Goal: Task Accomplishment & Management: Complete application form

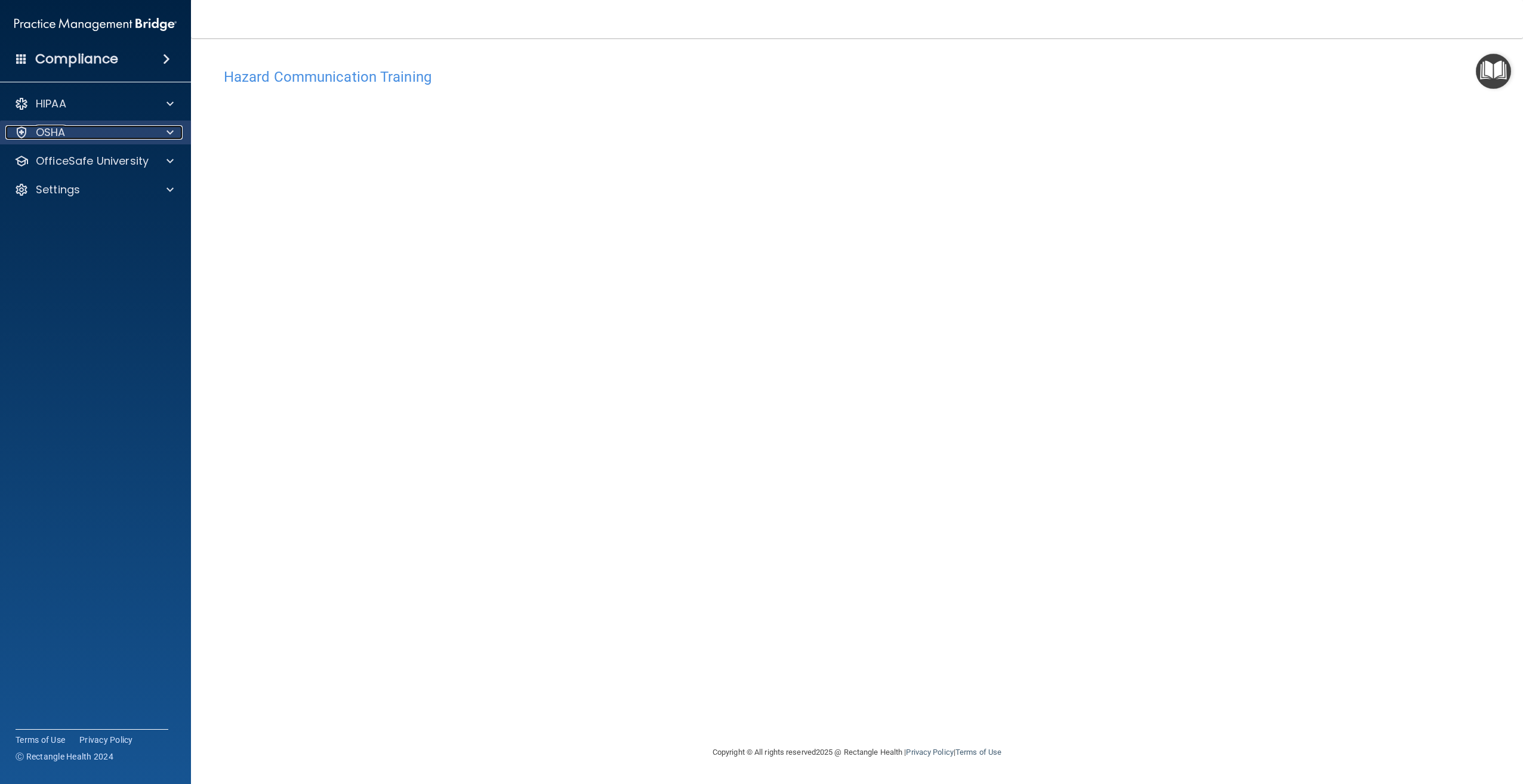
click at [67, 132] on div "OSHA" at bounding box center [79, 132] width 148 height 15
click at [98, 218] on p "OfficeSafe University" at bounding box center [92, 219] width 113 height 15
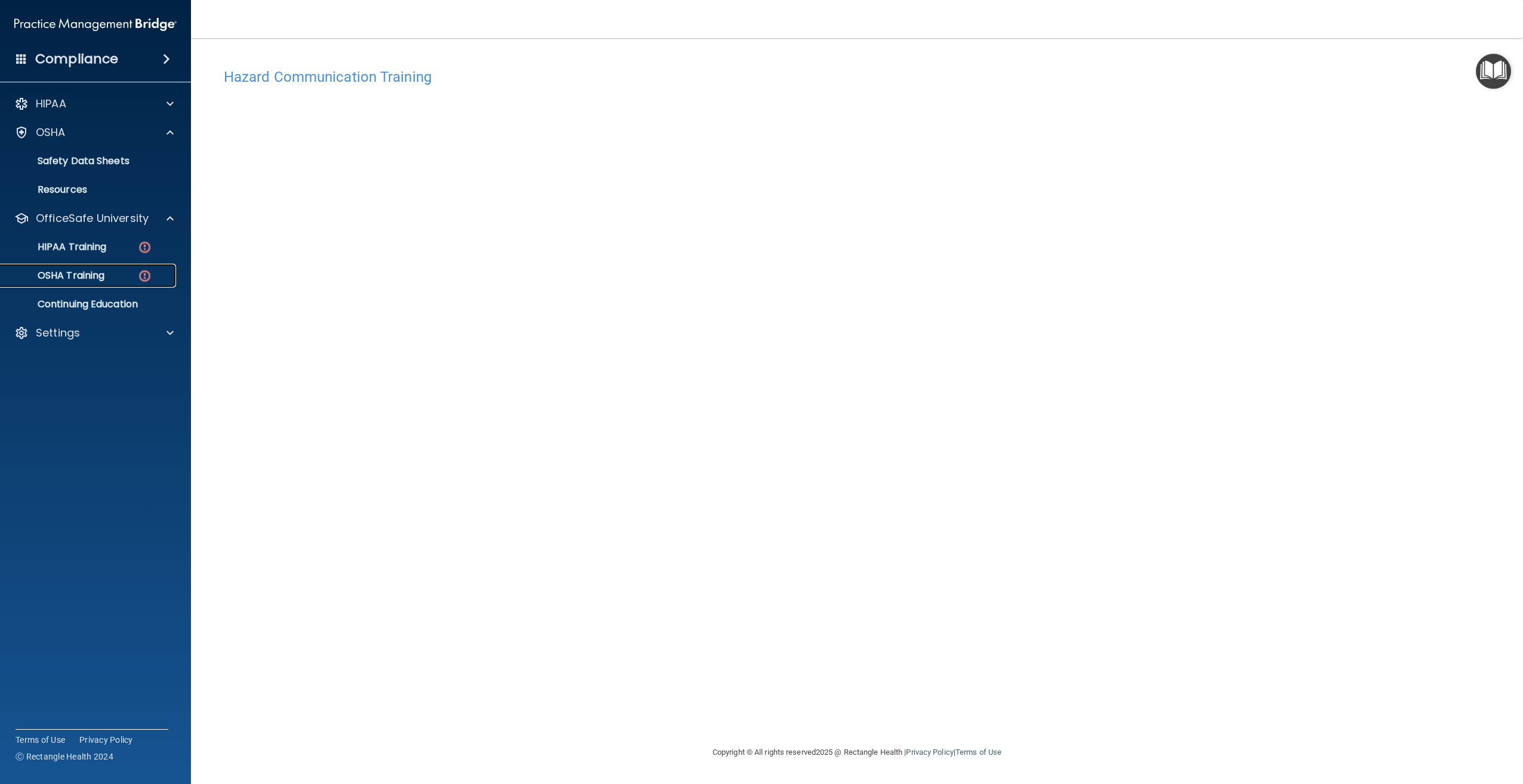
click at [106, 272] on div "OSHA Training" at bounding box center [89, 275] width 163 height 12
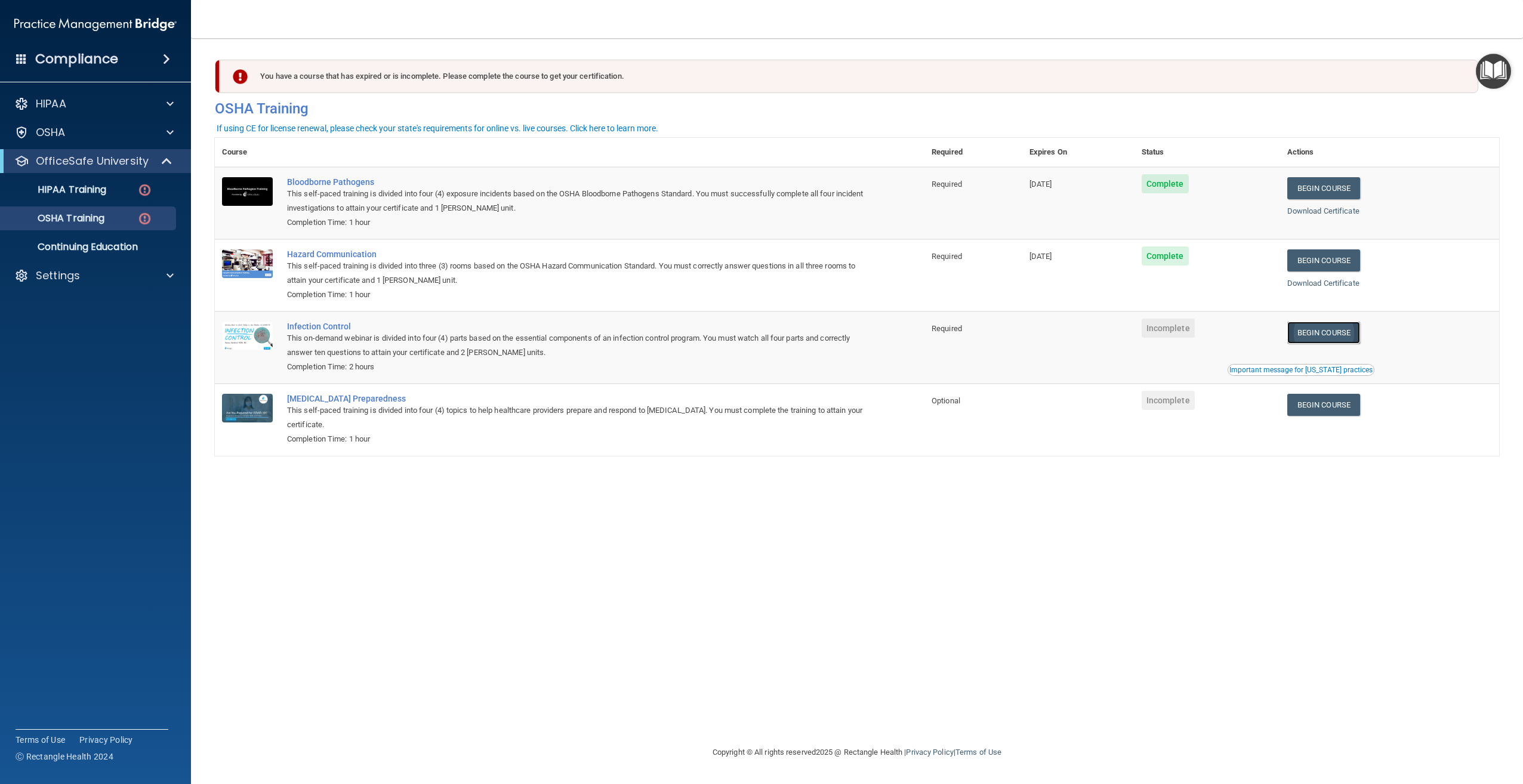
click at [1359, 344] on link "Begin Course" at bounding box center [1323, 333] width 73 height 22
click at [110, 227] on link "OSHA Training" at bounding box center [82, 218] width 188 height 24
click at [110, 222] on div "OSHA Training" at bounding box center [89, 218] width 163 height 12
click at [158, 223] on div "OSHA Training" at bounding box center [89, 218] width 163 height 12
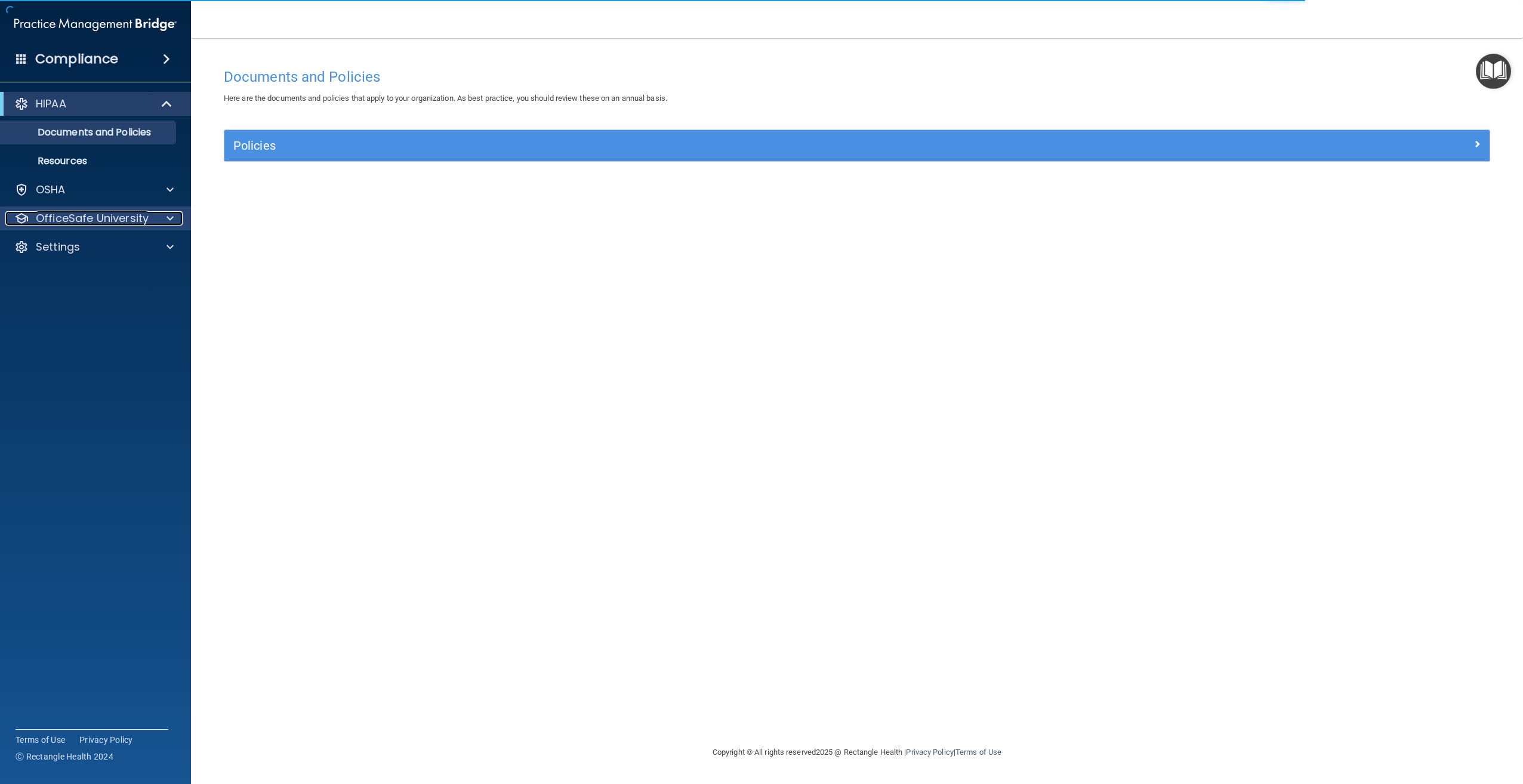
click at [91, 223] on p "OfficeSafe University" at bounding box center [92, 219] width 113 height 15
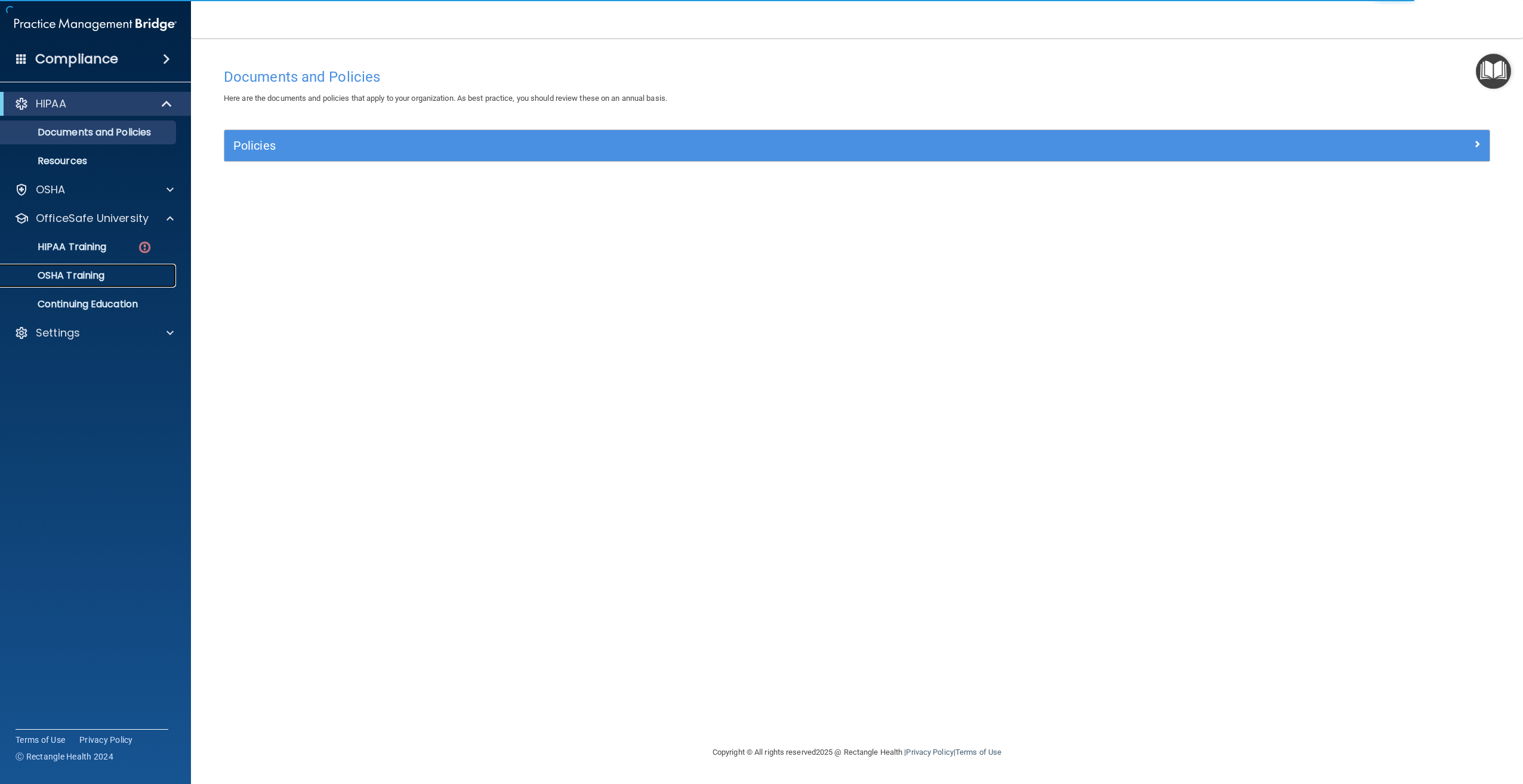
click at [113, 275] on div "OSHA Training" at bounding box center [89, 275] width 163 height 12
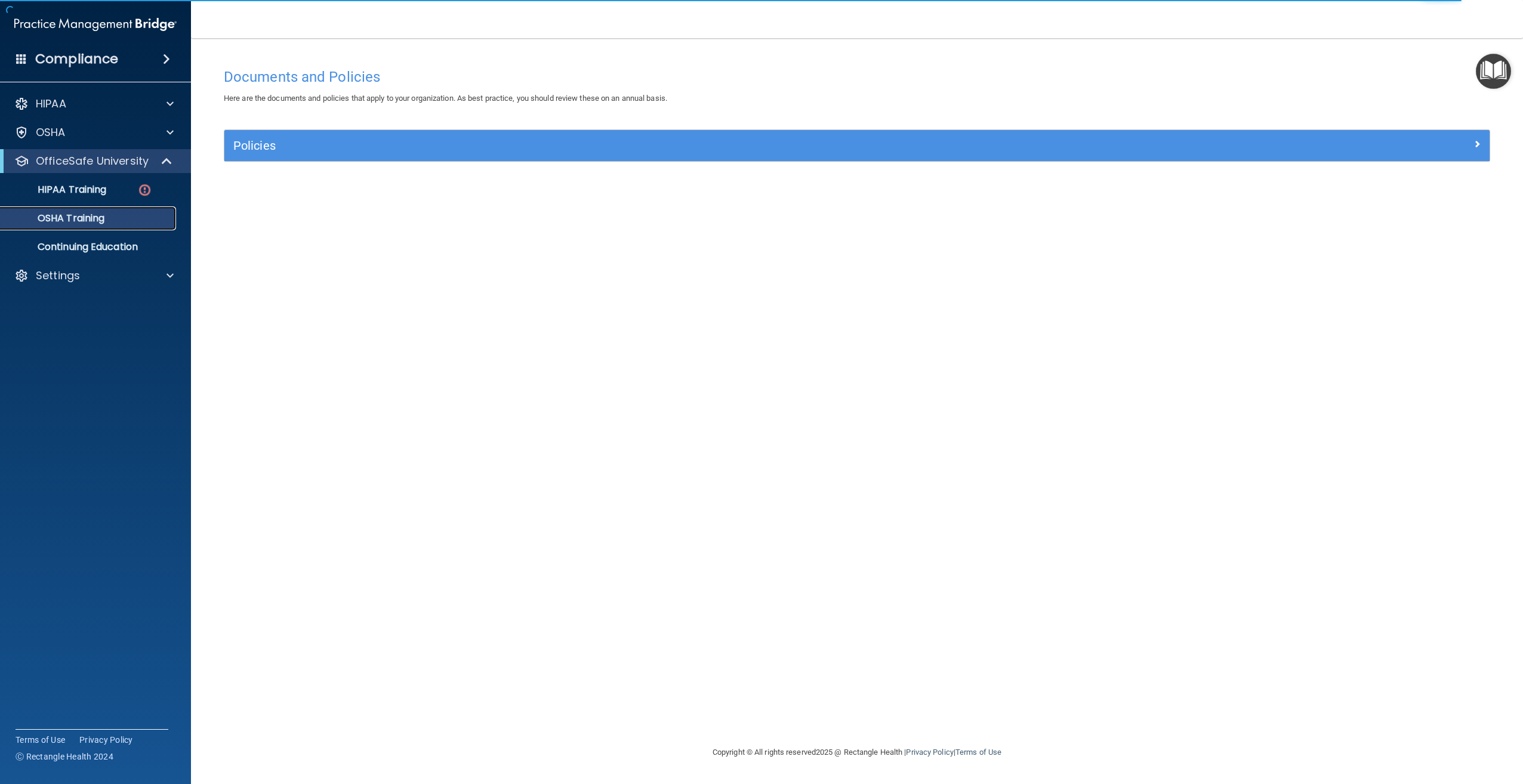
click at [125, 228] on link "OSHA Training" at bounding box center [82, 218] width 188 height 24
click at [95, 222] on p "OSHA Training" at bounding box center [57, 218] width 97 height 12
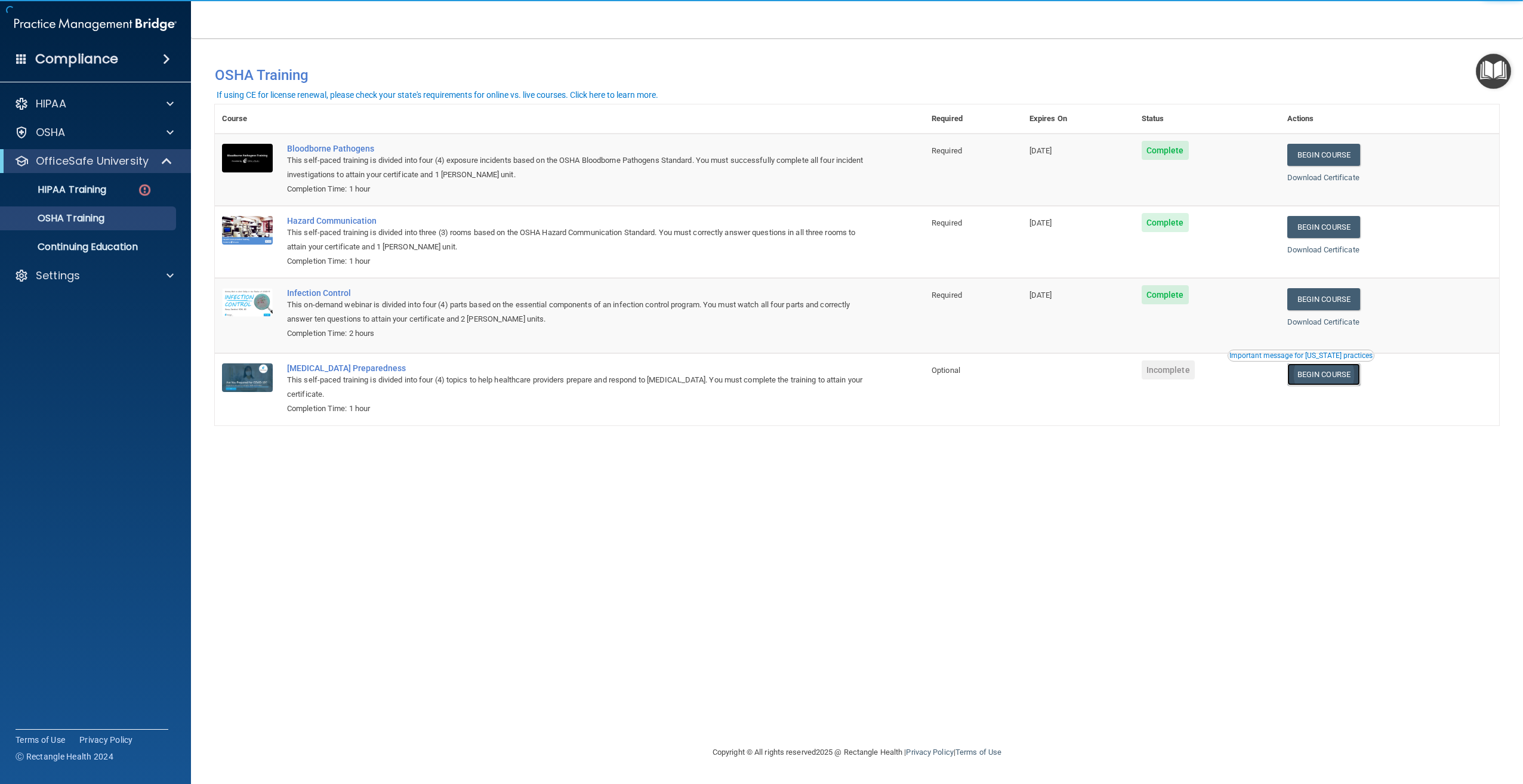
click at [1352, 377] on link "Begin Course" at bounding box center [1323, 374] width 73 height 22
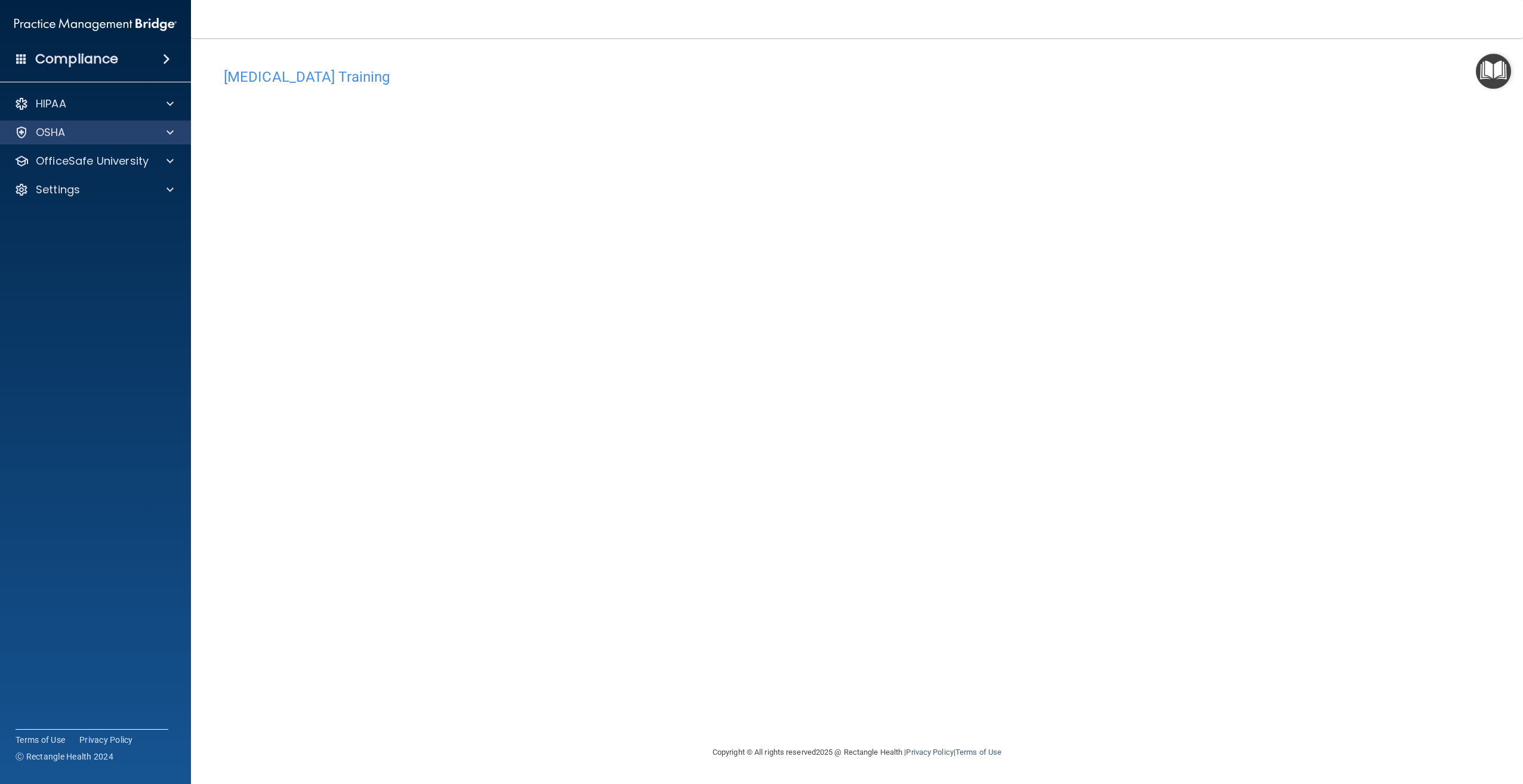
click at [78, 139] on div "OSHA" at bounding box center [96, 132] width 192 height 24
click at [86, 166] on p "OfficeSafe University" at bounding box center [92, 161] width 113 height 15
click at [100, 251] on p "Continuing Education" at bounding box center [89, 246] width 163 height 12
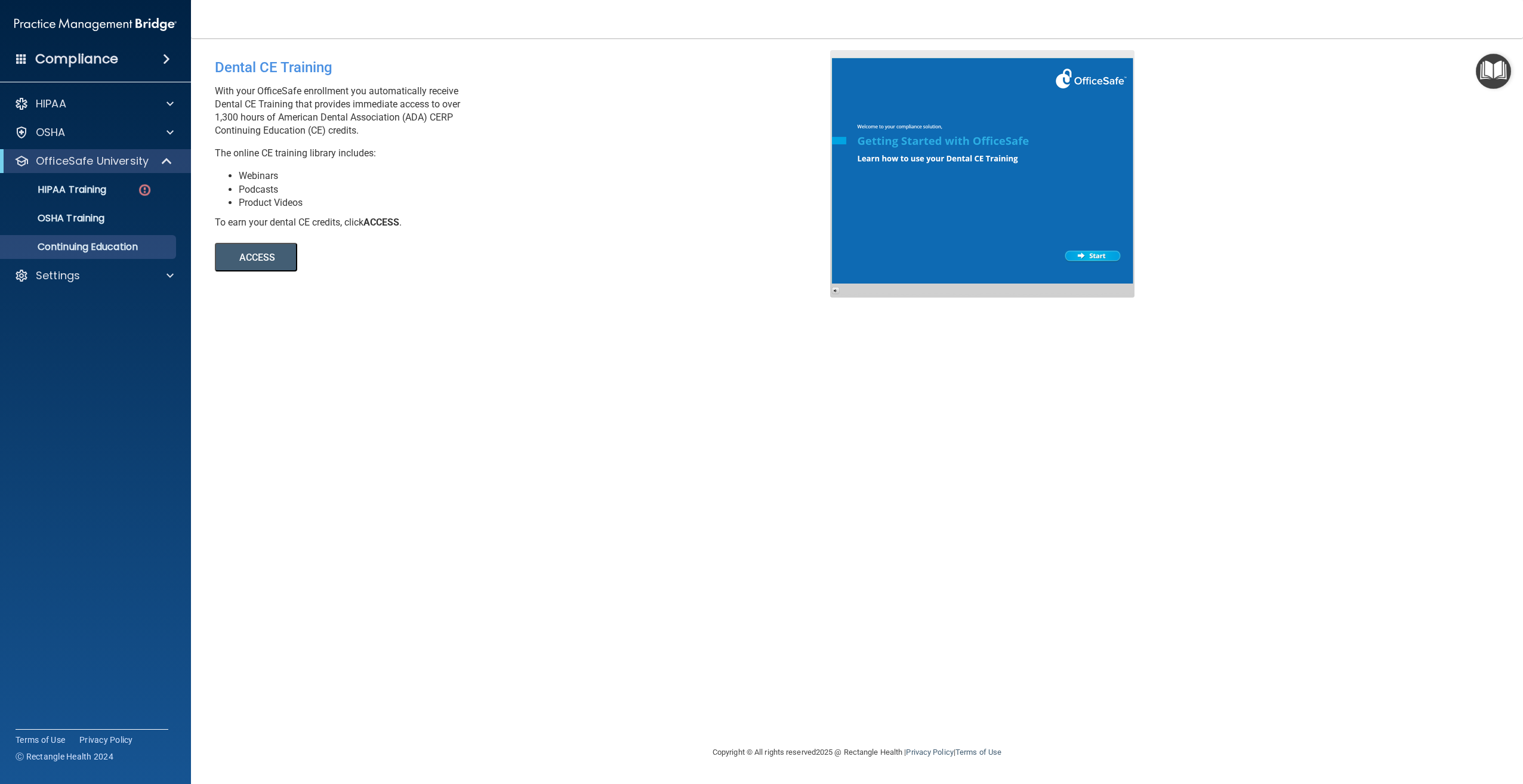
click at [284, 248] on button "ACCESS" at bounding box center [256, 256] width 82 height 28
click at [61, 212] on p "OSHA Training" at bounding box center [57, 218] width 97 height 12
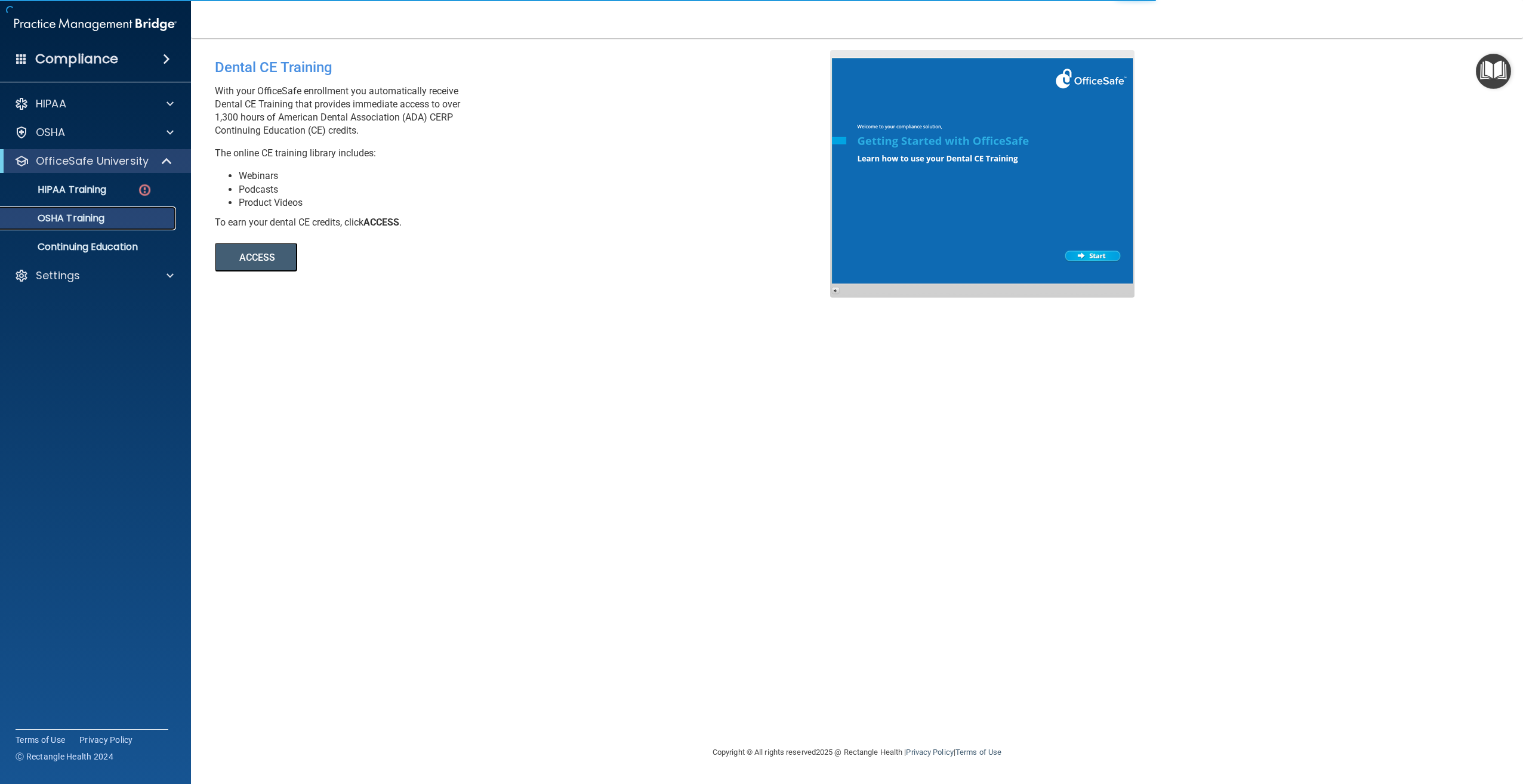
click at [74, 222] on p "OSHA Training" at bounding box center [57, 218] width 97 height 12
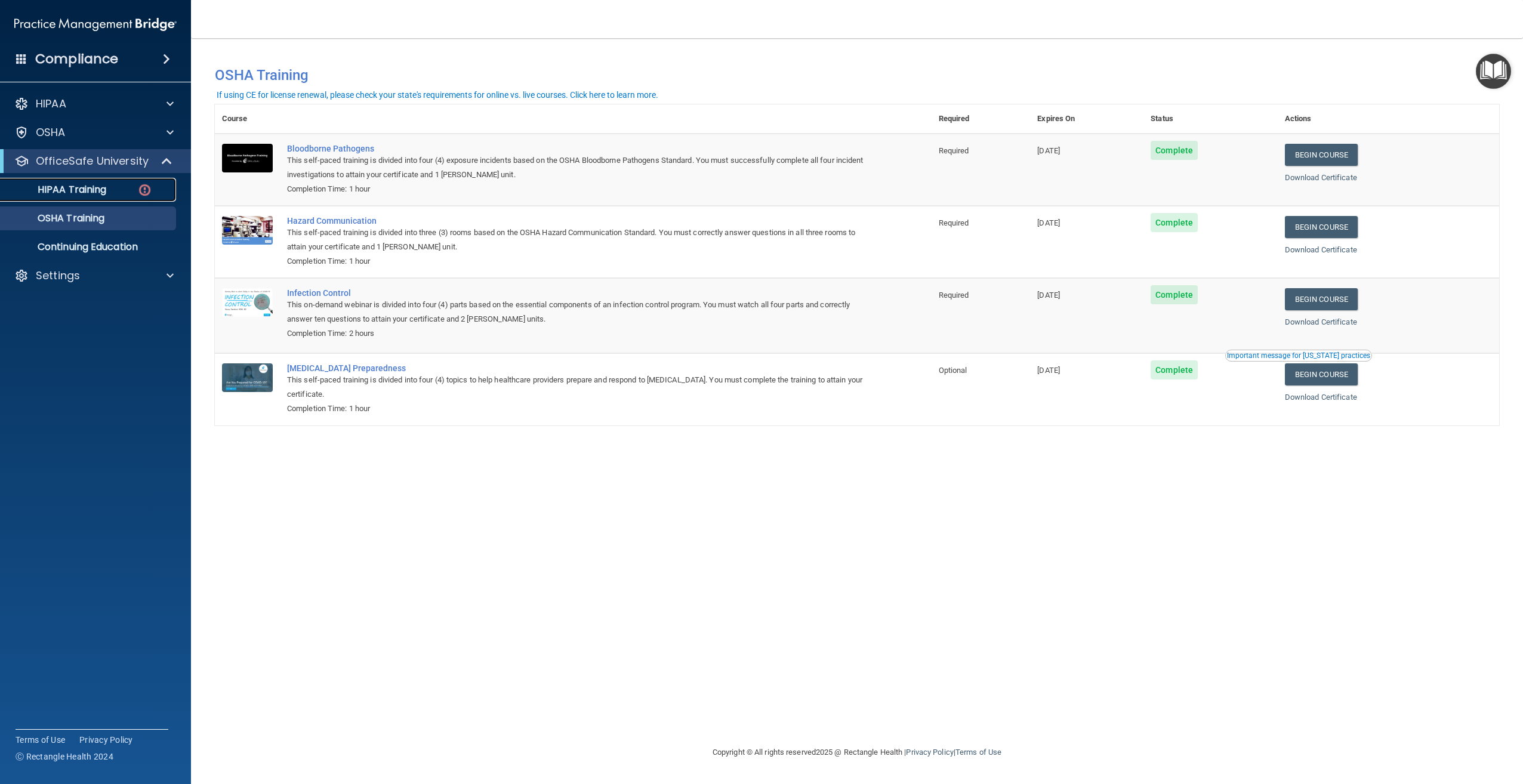
click at [140, 191] on img at bounding box center [144, 190] width 15 height 15
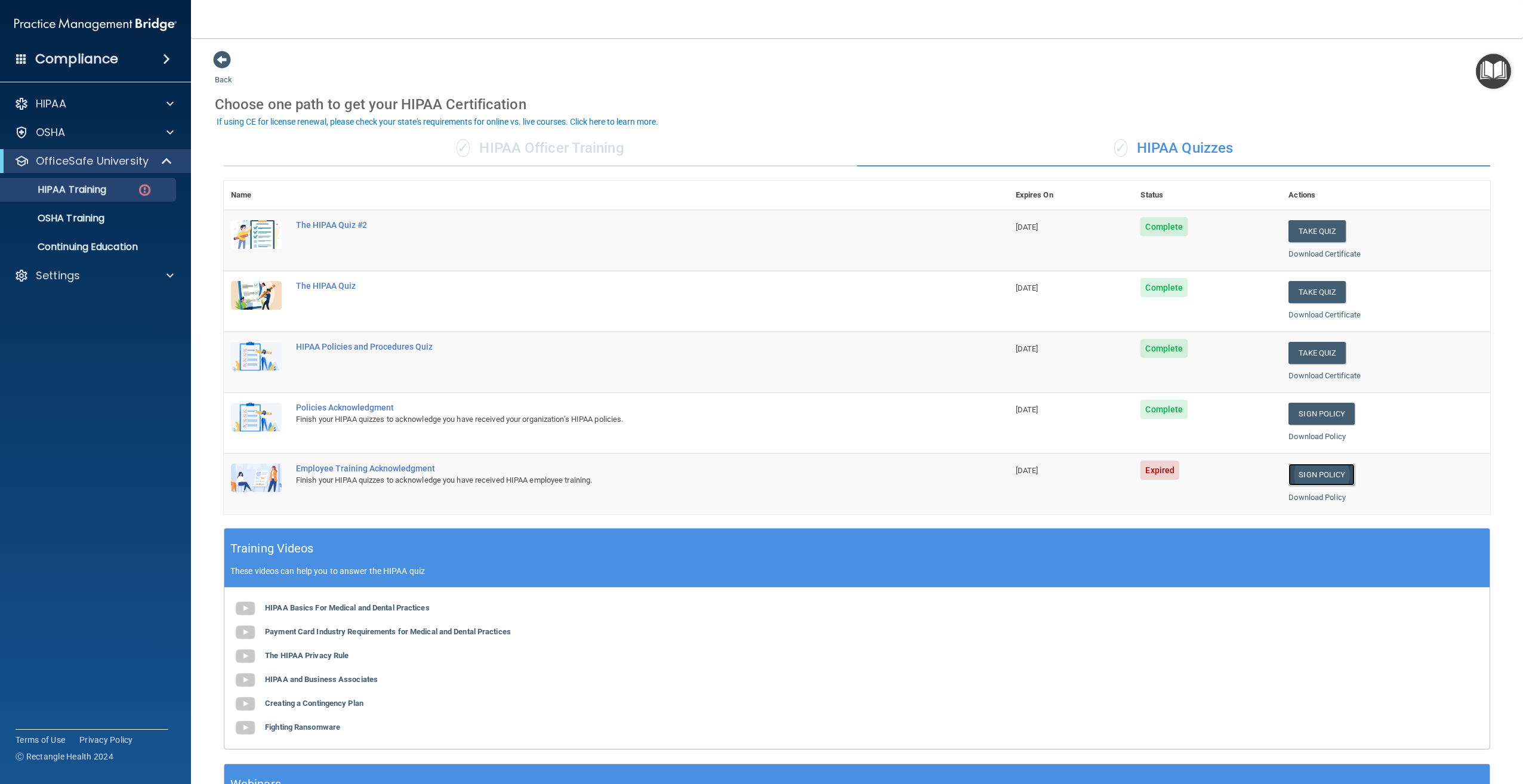
click at [1337, 476] on link "Sign Policy" at bounding box center [1321, 474] width 67 height 22
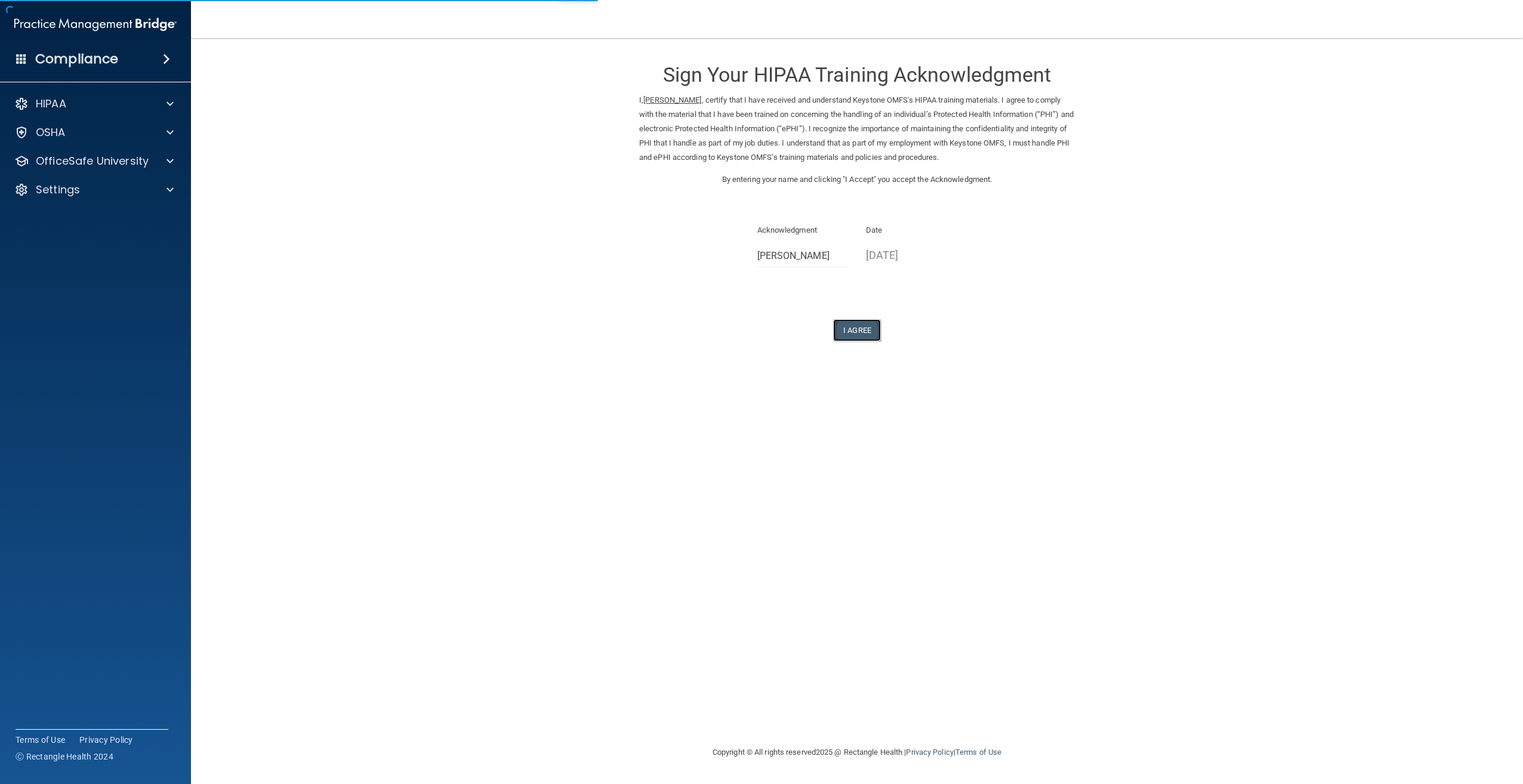
click at [867, 322] on button "I Agree" at bounding box center [856, 330] width 47 height 22
click at [866, 330] on button "I Agree" at bounding box center [856, 330] width 47 height 22
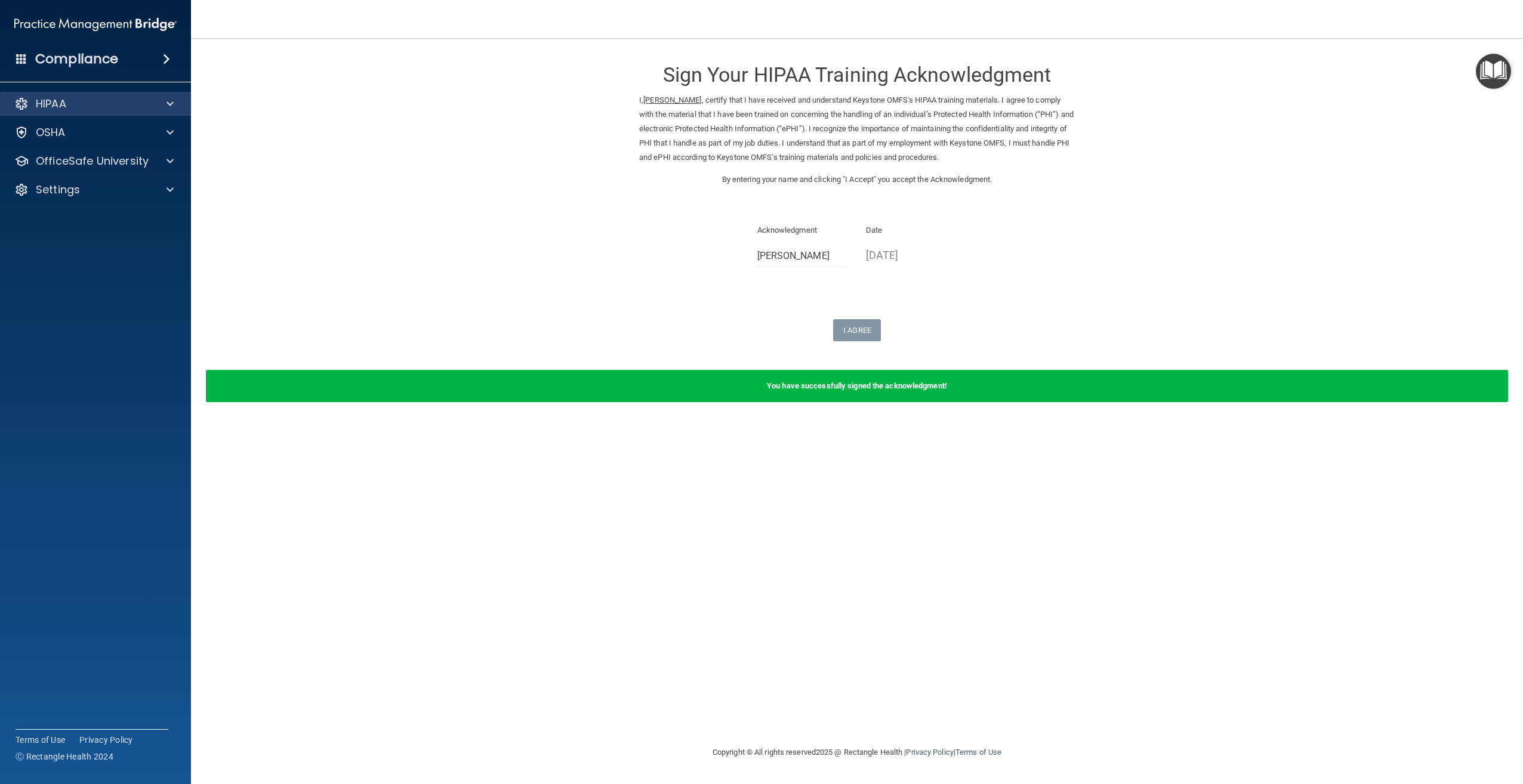
click at [61, 111] on div "HIPAA" at bounding box center [96, 104] width 192 height 24
click at [65, 134] on p "OSHA" at bounding box center [50, 132] width 30 height 15
click at [71, 170] on link "Safety Data Sheets" at bounding box center [82, 161] width 188 height 24
